Goal: Information Seeking & Learning: Learn about a topic

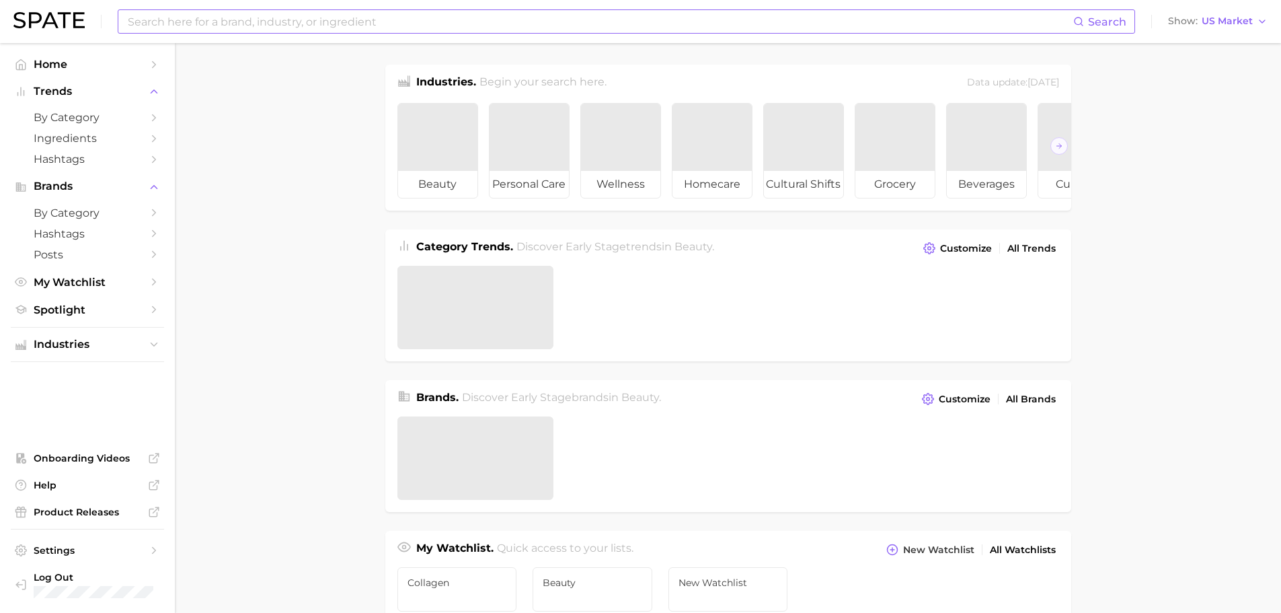
click at [210, 24] on input at bounding box center [599, 21] width 947 height 23
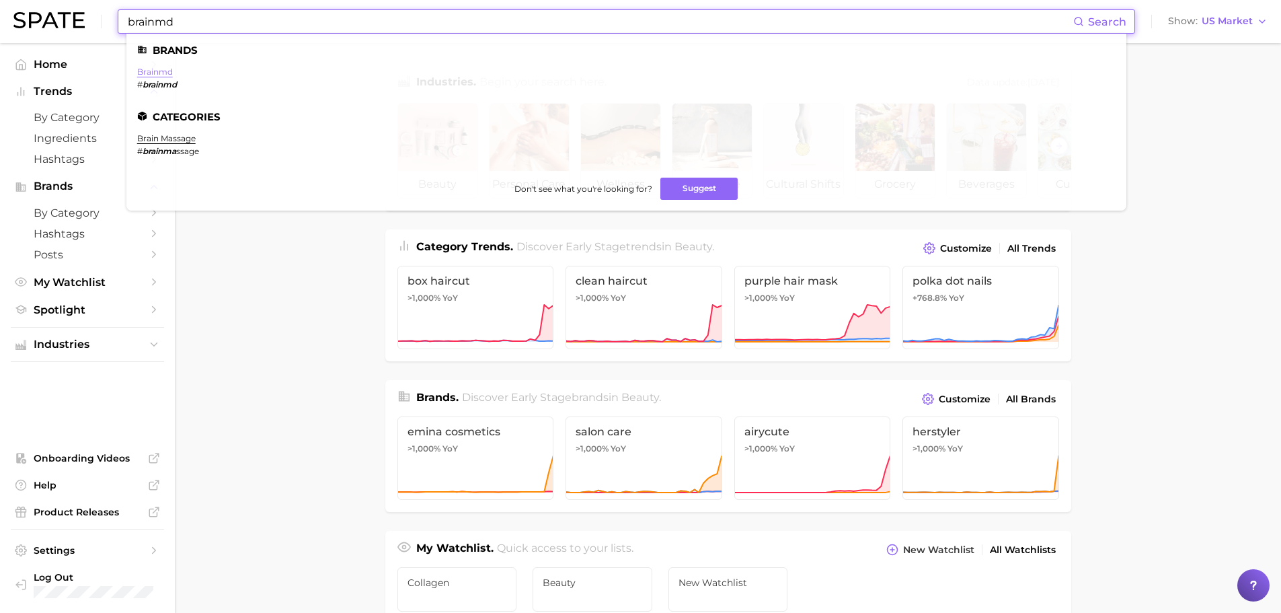
type input "brainmd"
click at [157, 71] on link "brainmd" at bounding box center [155, 72] width 36 height 10
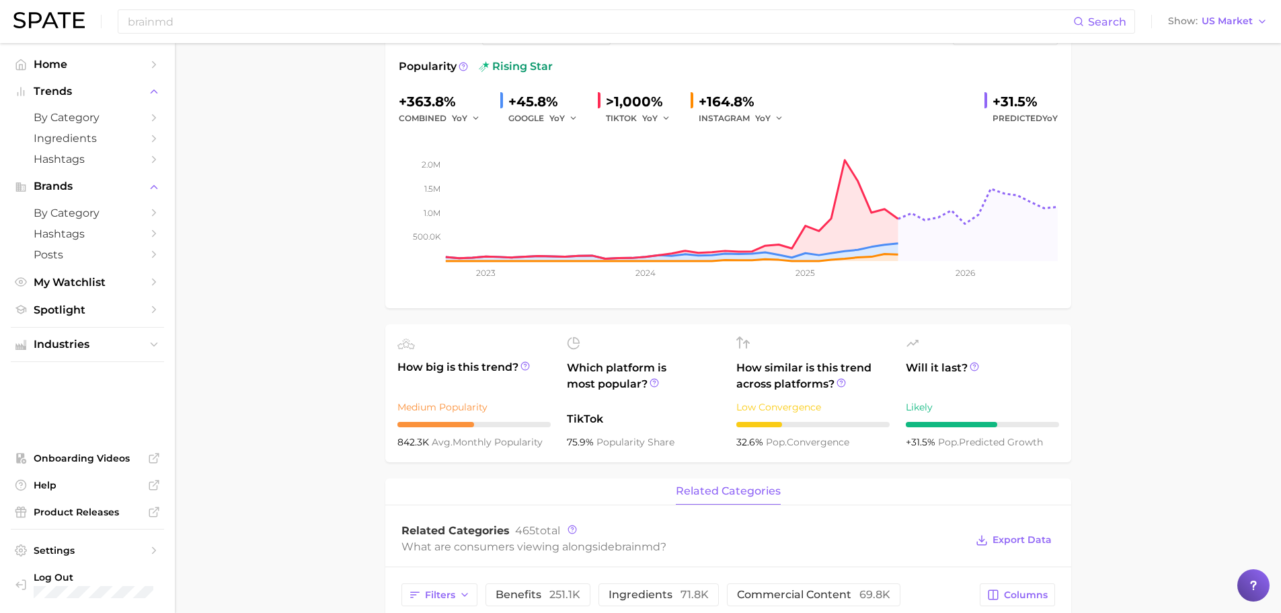
scroll to position [202, 0]
